Goal: Information Seeking & Learning: Learn about a topic

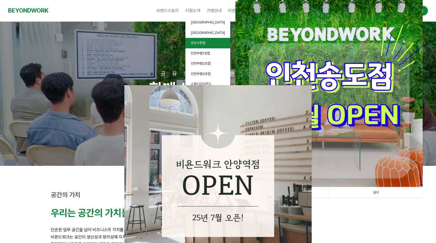
click at [201, 40] on link "분당서현점" at bounding box center [207, 43] width 45 height 10
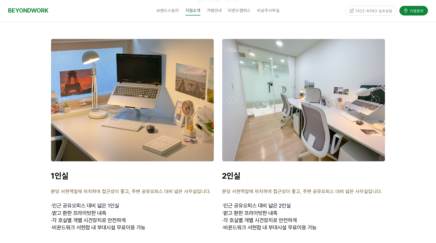
scroll to position [1284, 0]
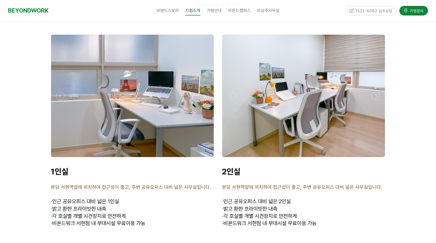
click at [106, 120] on div at bounding box center [132, 96] width 163 height 123
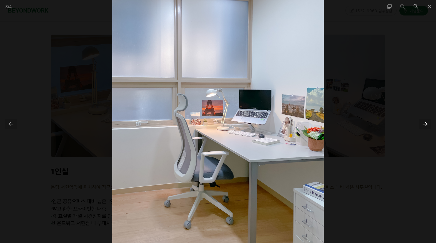
click at [426, 125] on div at bounding box center [425, 124] width 11 height 10
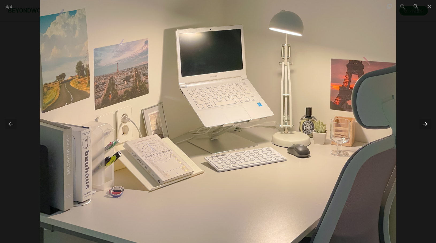
click at [426, 125] on div at bounding box center [425, 124] width 11 height 10
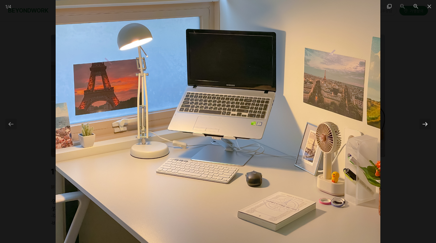
click at [425, 123] on div at bounding box center [425, 124] width 11 height 10
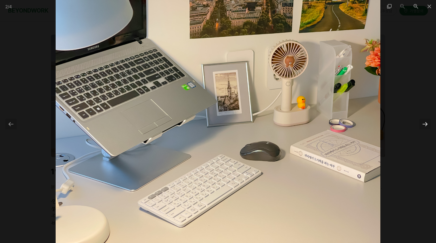
click at [425, 124] on div at bounding box center [425, 124] width 11 height 10
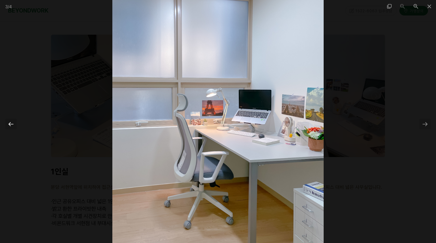
click at [8, 124] on div at bounding box center [10, 124] width 11 height 10
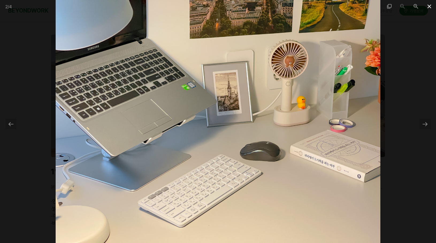
click at [430, 9] on span at bounding box center [429, 6] width 13 height 13
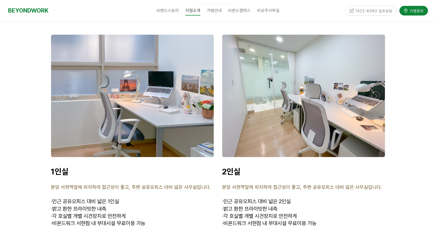
click at [310, 72] on div at bounding box center [303, 96] width 163 height 123
